Goal: Navigation & Orientation: Find specific page/section

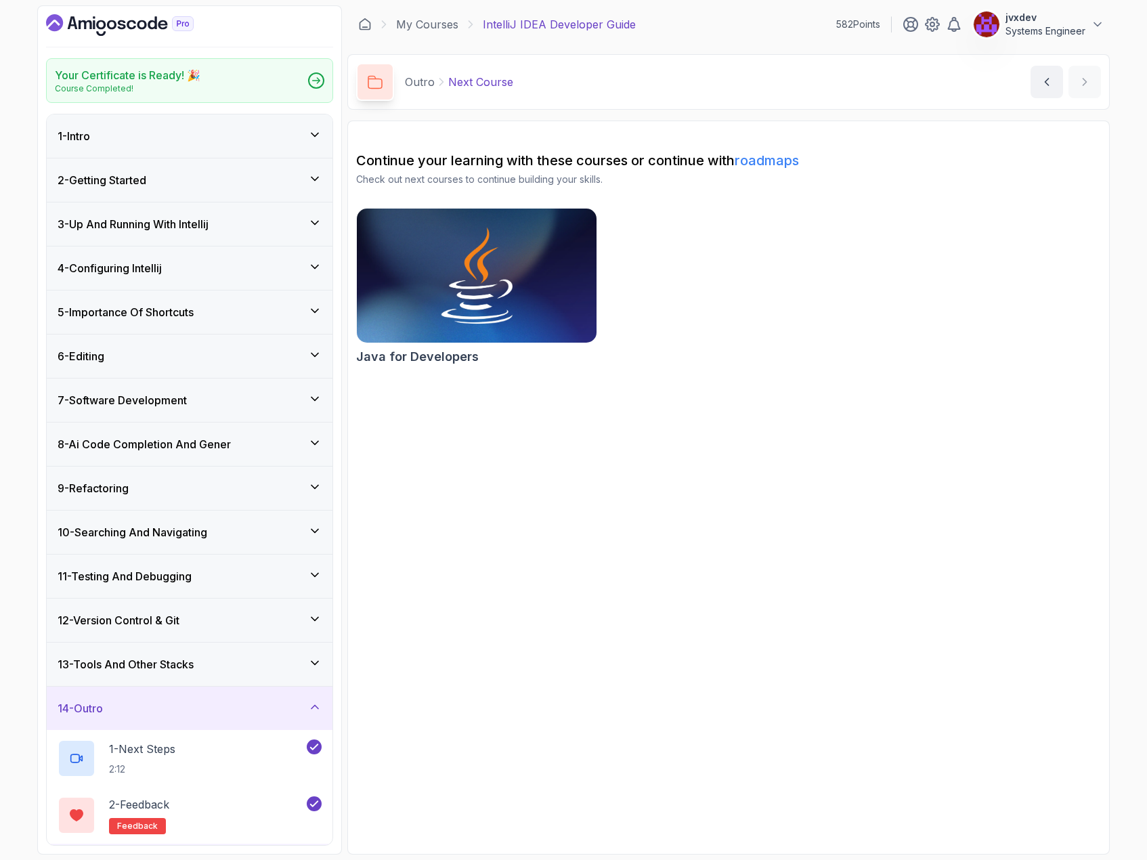
scroll to position [55, 0]
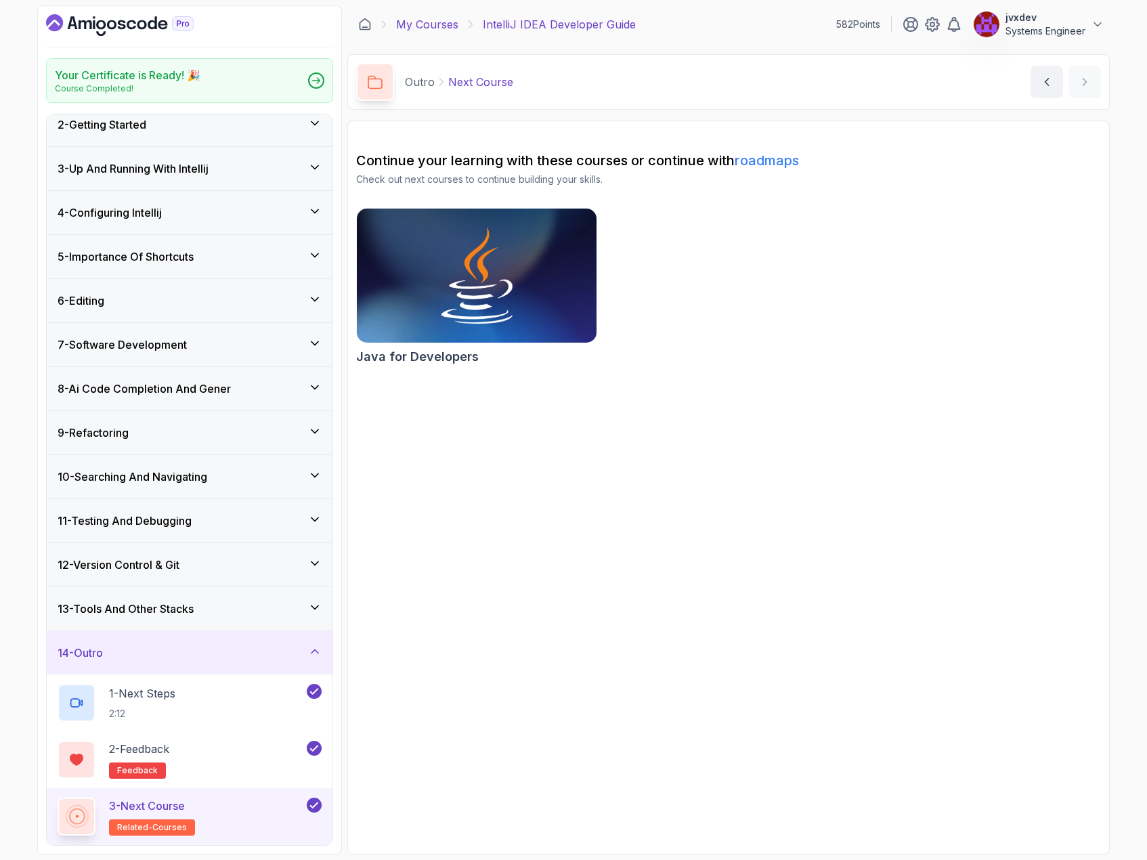
click at [443, 26] on link "My Courses" at bounding box center [427, 24] width 62 height 16
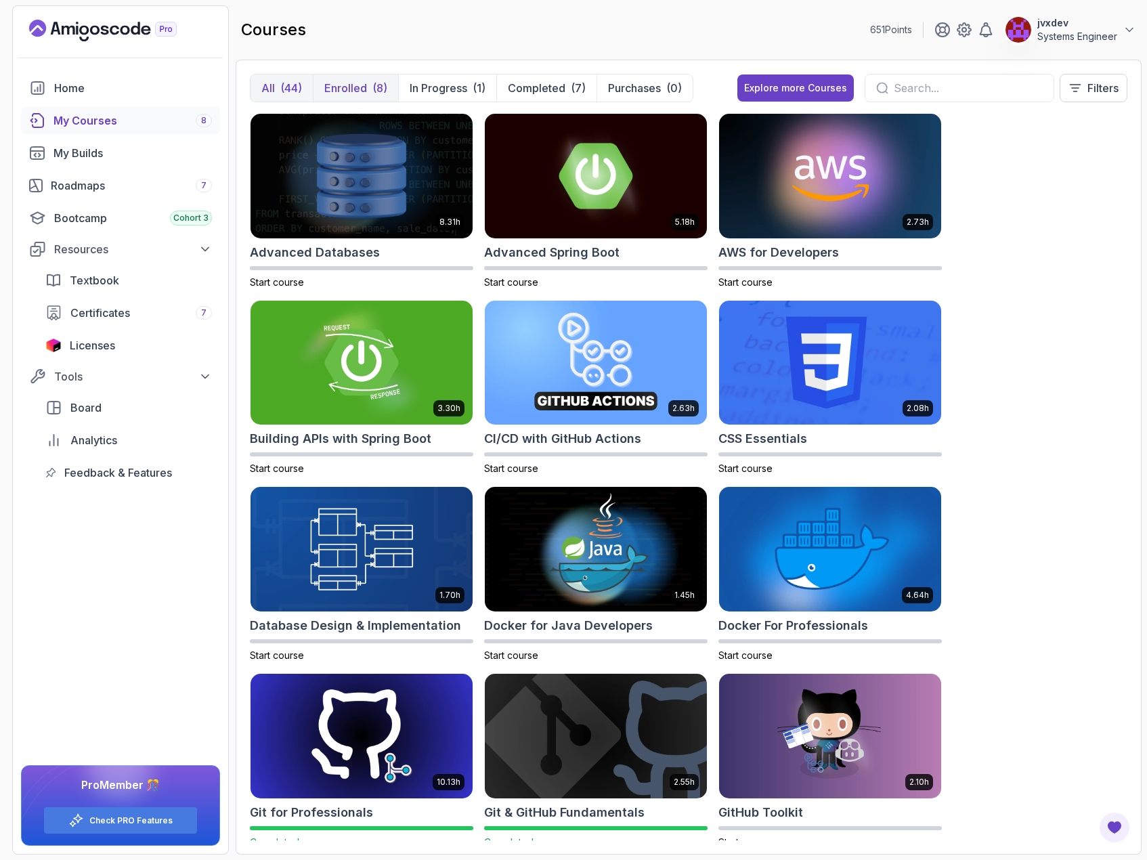
click at [354, 92] on p "Enrolled" at bounding box center [345, 88] width 43 height 16
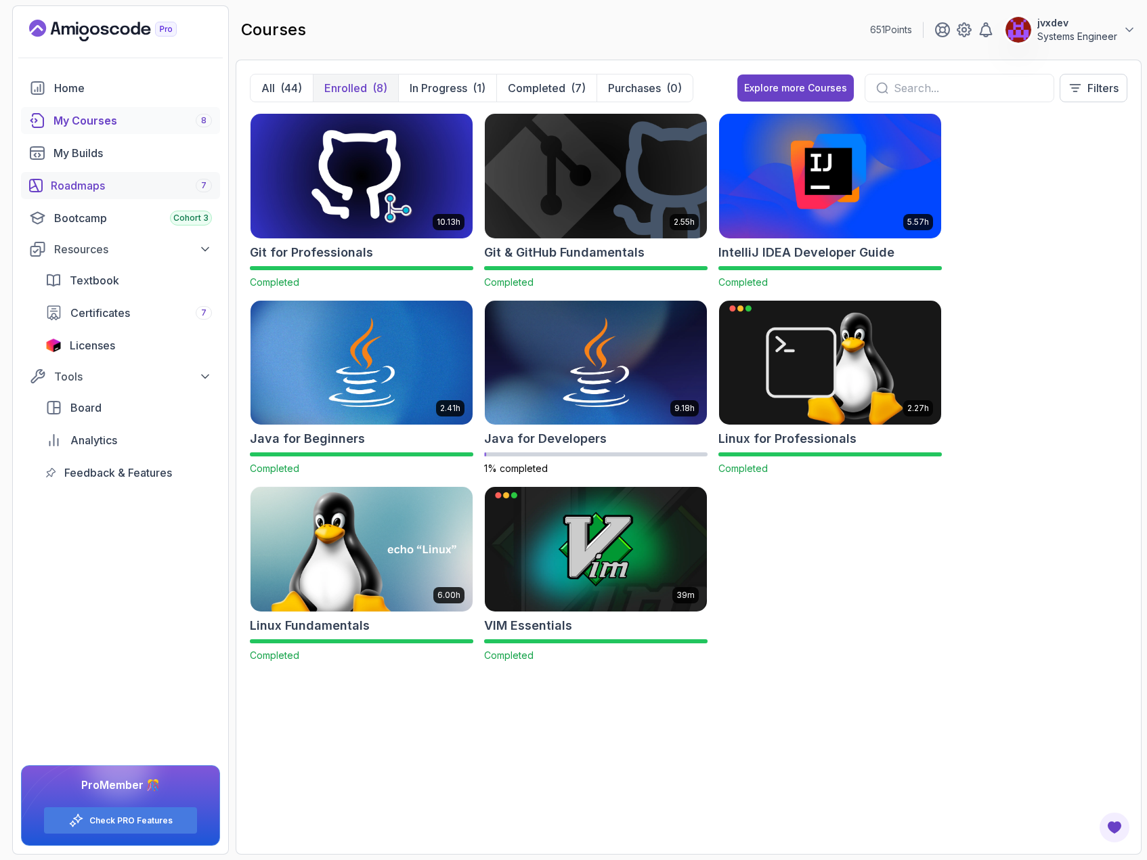
click at [129, 177] on div "Roadmaps 7" at bounding box center [131, 185] width 161 height 16
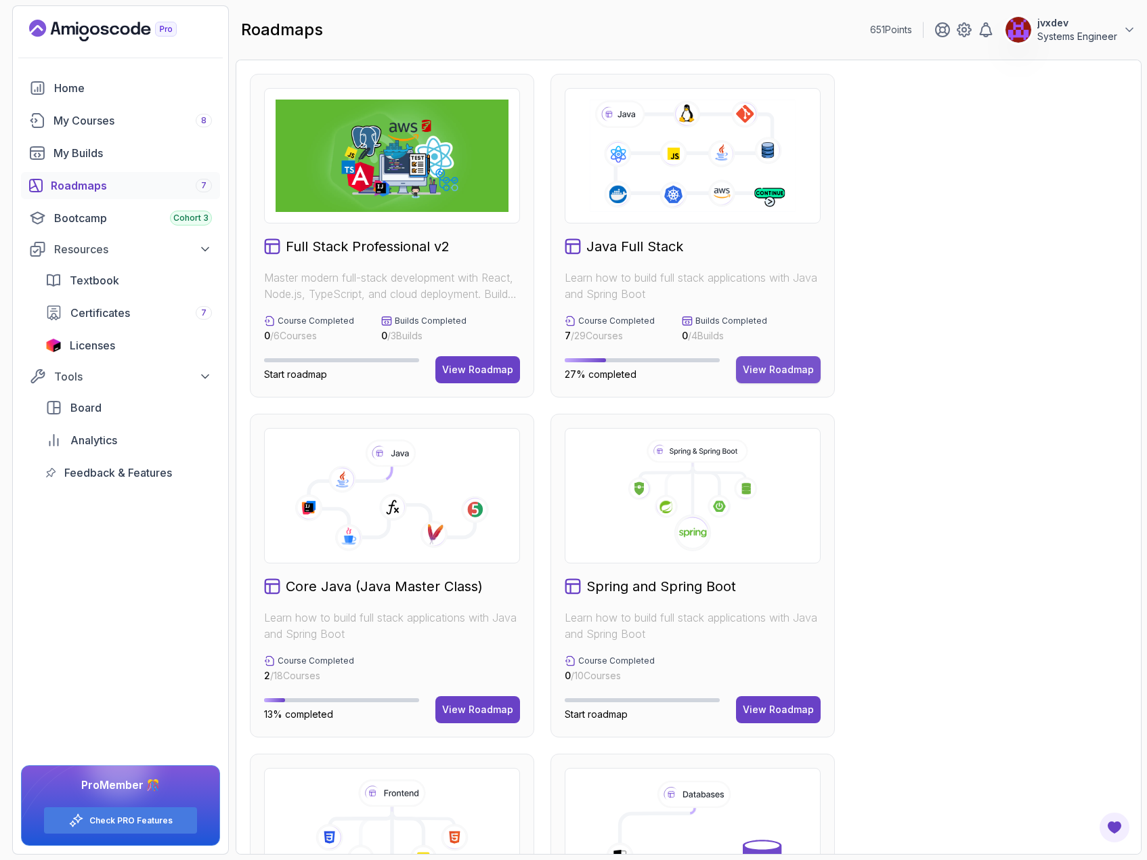
click at [778, 379] on button "View Roadmap" at bounding box center [778, 369] width 85 height 27
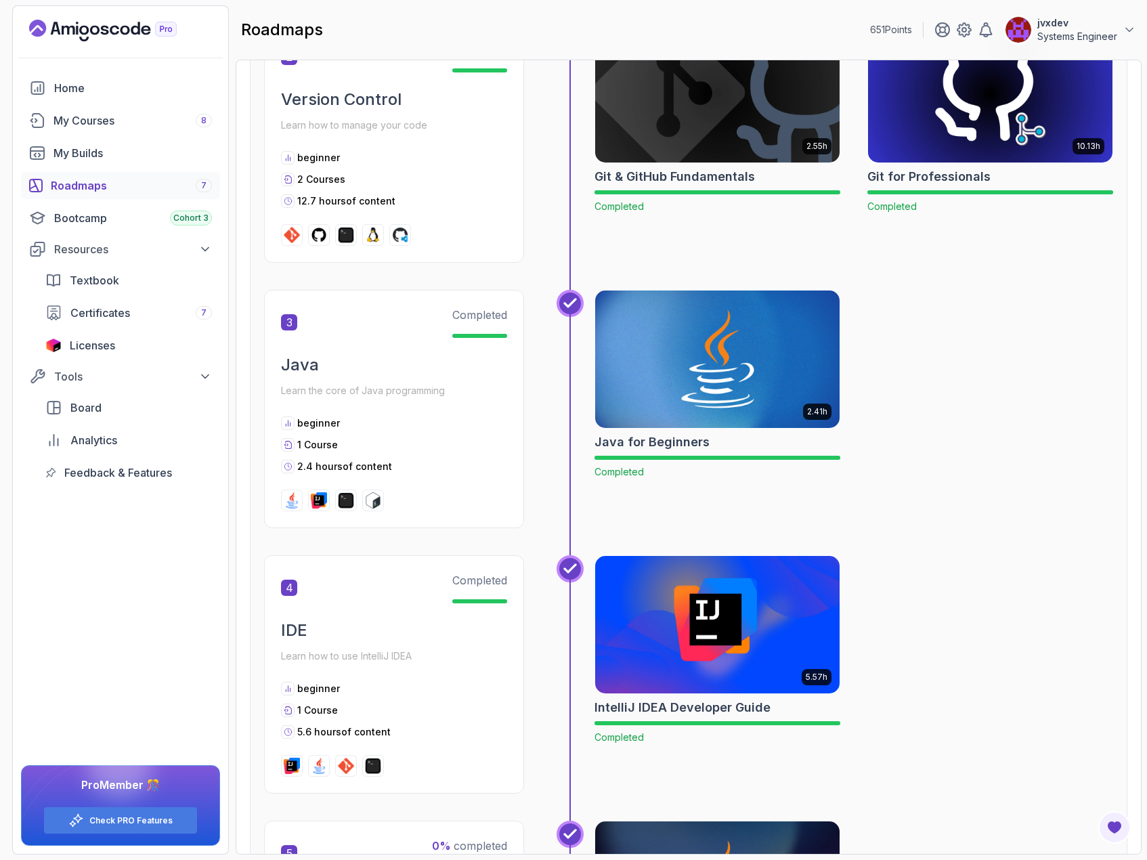
scroll to position [1015, 0]
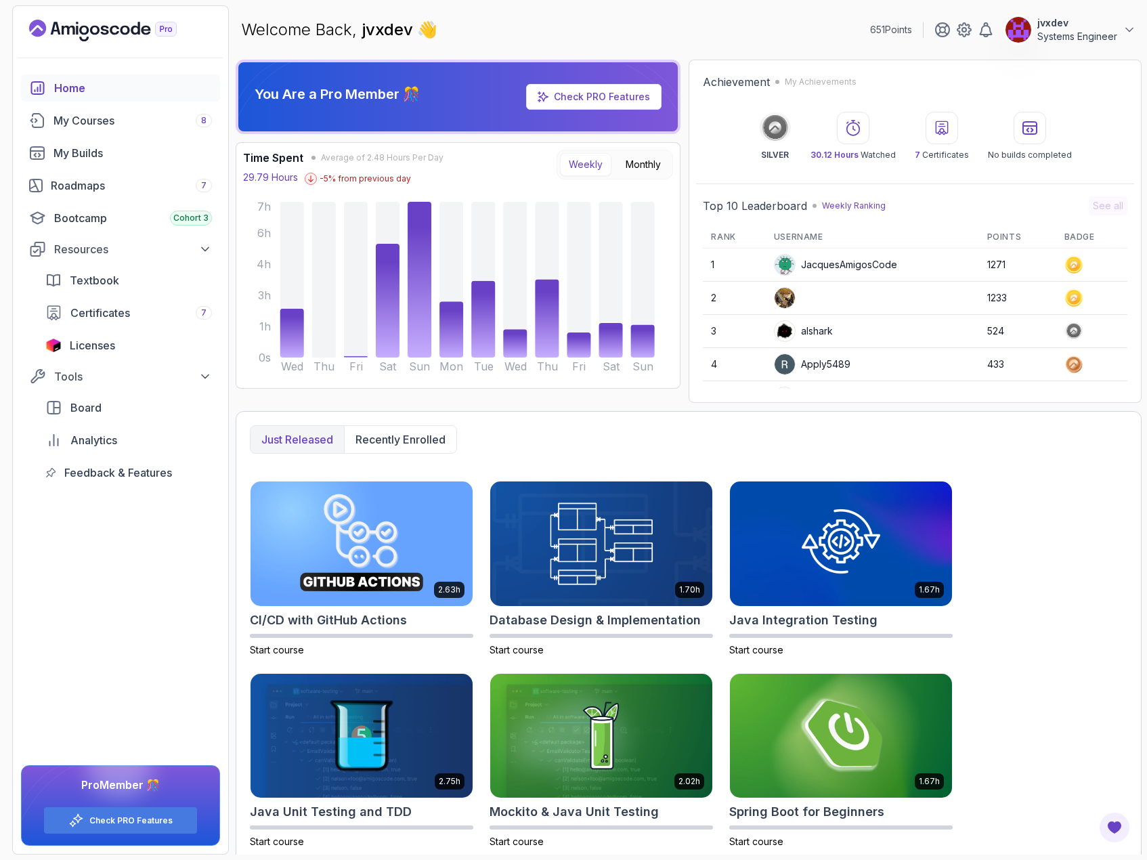
click at [860, 208] on p "Weekly Ranking" at bounding box center [854, 205] width 64 height 11
